Goal: Find specific page/section

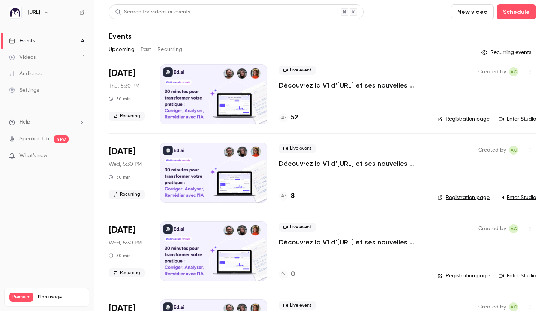
click at [293, 196] on h4 "8" at bounding box center [293, 196] width 4 height 10
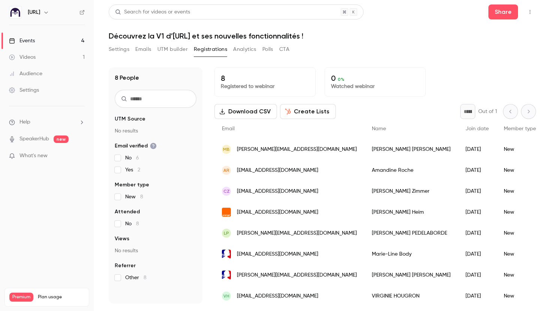
scroll to position [3, 0]
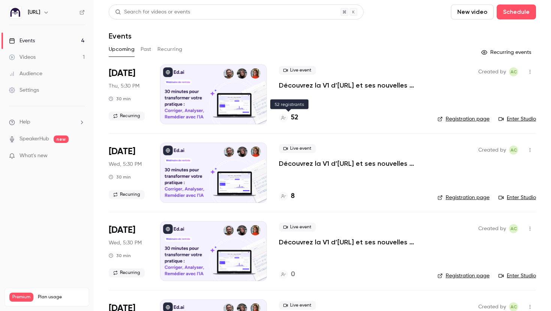
click at [295, 116] on h4 "52" at bounding box center [294, 118] width 7 height 10
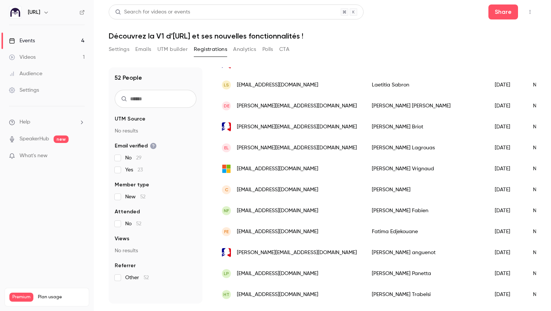
scroll to position [884, 0]
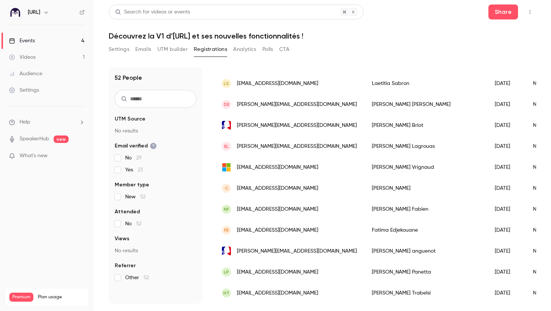
click at [178, 95] on input "text" at bounding box center [156, 99] width 82 height 18
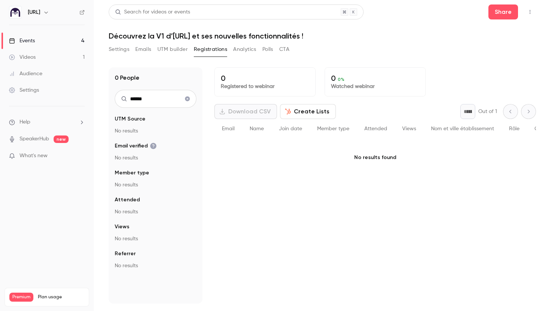
type input "******"
